Goal: Information Seeking & Learning: Check status

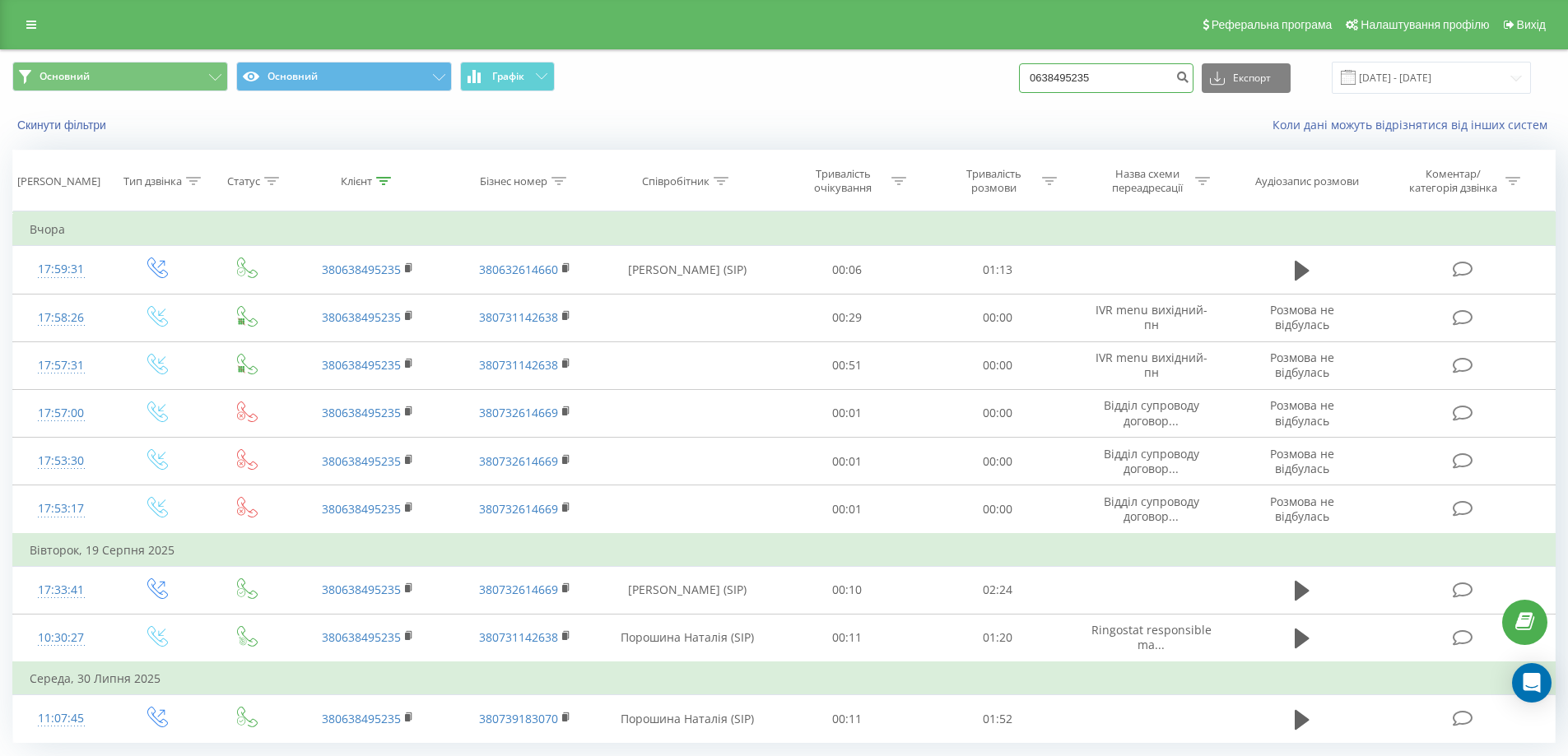
drag, startPoint x: 1126, startPoint y: 69, endPoint x: 866, endPoint y: 80, distance: 260.2
click at [869, 83] on div "Основний Основний Графік 0638495235 Експорт .csv .xls .xlsx 21.05.2025 - 21.08.…" at bounding box center [784, 78] width 1543 height 32
type input "0502978260"
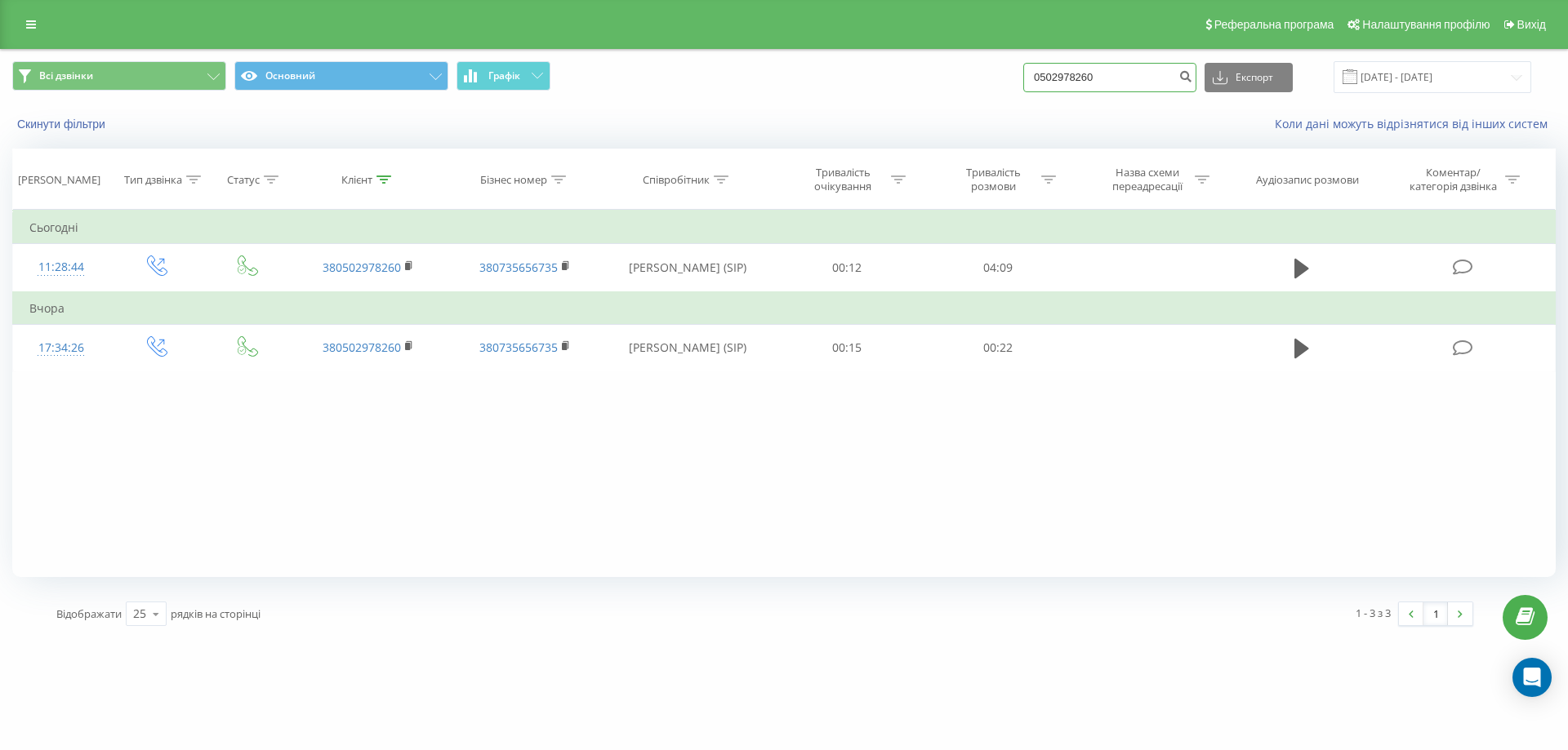
drag, startPoint x: 1126, startPoint y: 77, endPoint x: 1099, endPoint y: 74, distance: 27.2
click at [1099, 74] on input "0502978260" at bounding box center [1110, 78] width 174 height 30
click at [1192, 77] on icon "submit" at bounding box center [1185, 74] width 14 height 10
